Goal: Find specific page/section: Find specific page/section

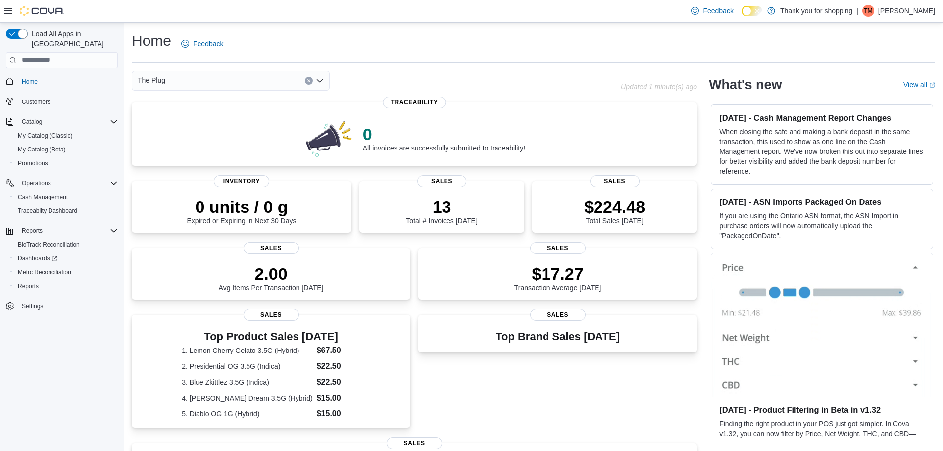
click at [112, 179] on icon "Complex example" at bounding box center [114, 183] width 8 height 8
click at [108, 177] on div "Operations" at bounding box center [68, 183] width 100 height 12
click at [40, 132] on span "My Catalog (Classic)" at bounding box center [45, 136] width 55 height 8
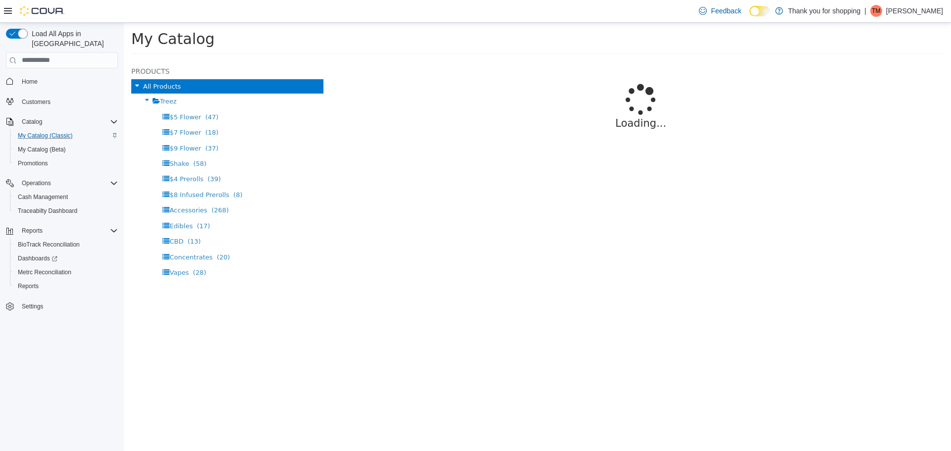
select select "**********"
